Goal: Task Accomplishment & Management: Manage account settings

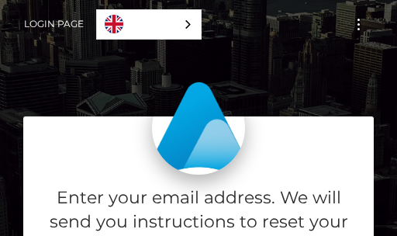
scroll to position [233, 0]
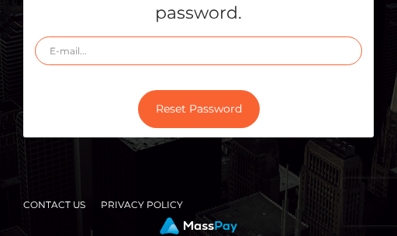
click at [208, 54] on input "text" at bounding box center [198, 50] width 327 height 29
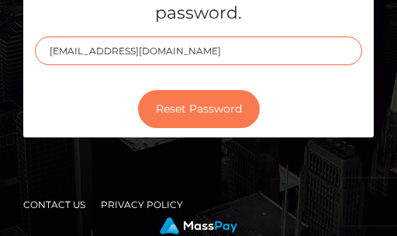
type input "[EMAIL_ADDRESS][DOMAIN_NAME]"
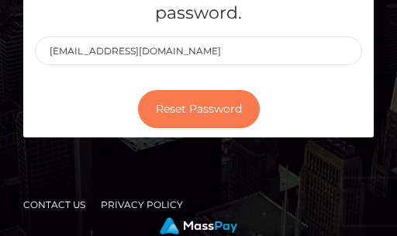
click at [189, 118] on button "Reset Password" at bounding box center [199, 109] width 122 height 38
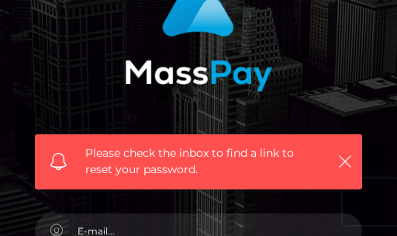
scroll to position [233, 0]
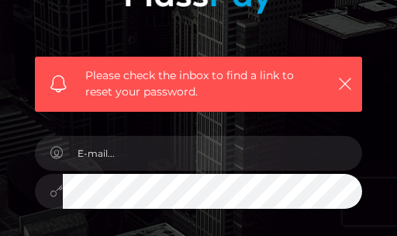
click at [152, 133] on div at bounding box center [198, 183] width 351 height 119
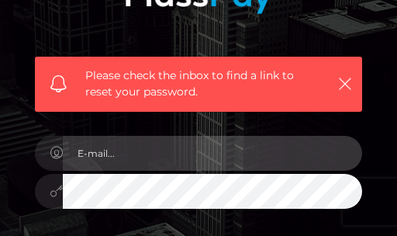
click at [137, 152] on input "email" at bounding box center [213, 153] width 300 height 35
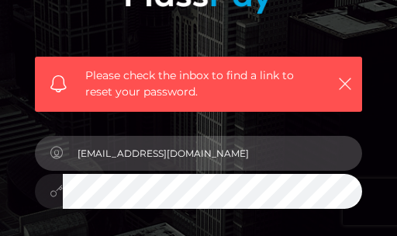
type input "[EMAIL_ADDRESS][DOMAIN_NAME]"
